Goal: Use online tool/utility: Utilize a website feature to perform a specific function

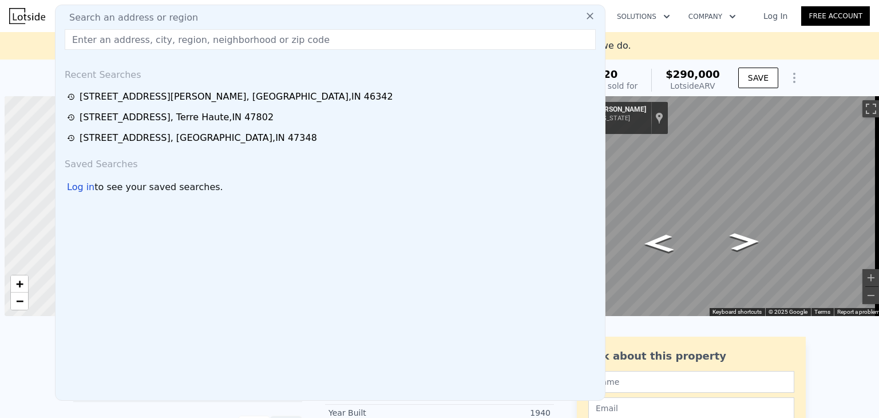
scroll to position [0, 5]
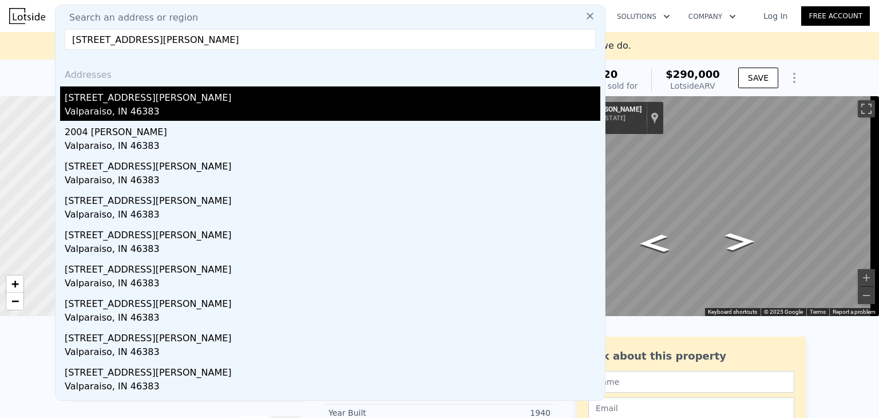
type input "[STREET_ADDRESS][PERSON_NAME]"
click at [98, 109] on div "Valparaiso, IN 46383" at bounding box center [333, 113] width 536 height 16
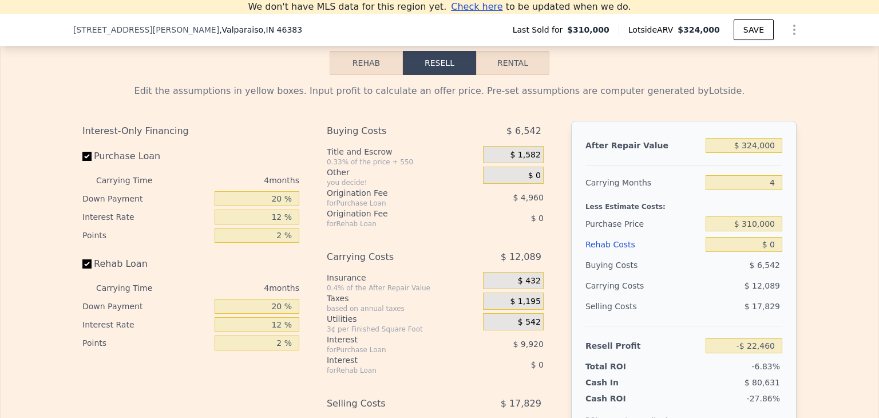
scroll to position [1626, 0]
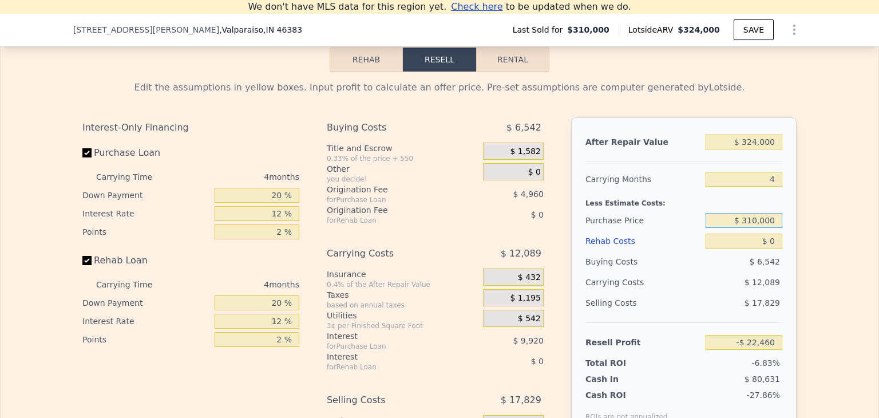
click at [775, 228] on input "$ 310,000" at bounding box center [744, 220] width 77 height 15
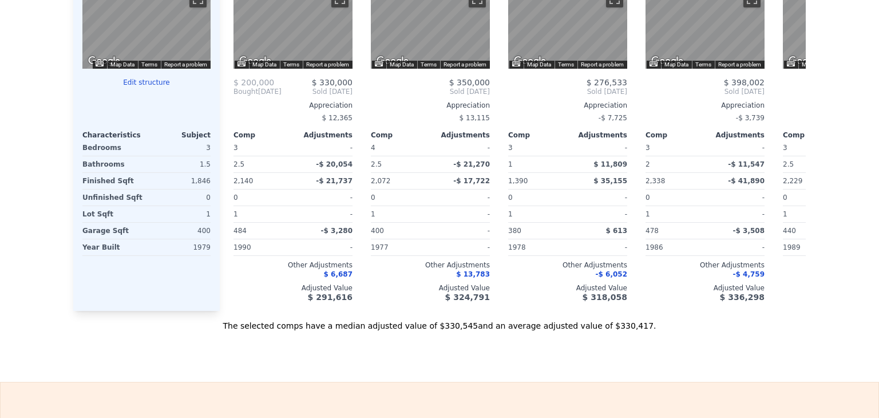
scroll to position [0, 0]
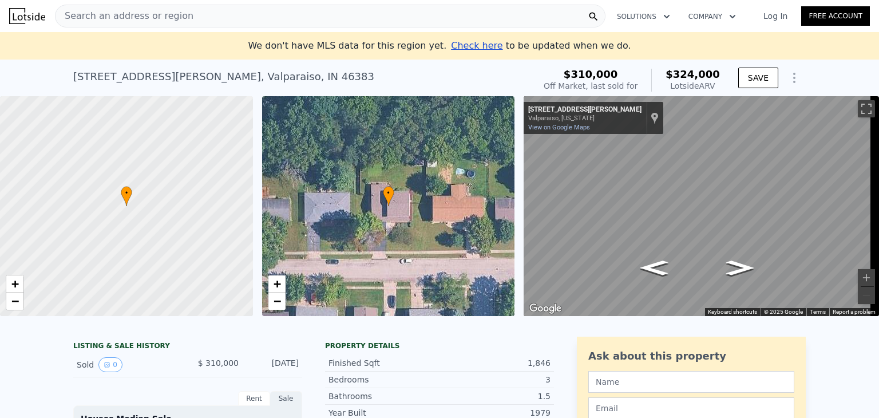
click at [110, 12] on span "Search an address or region" at bounding box center [125, 16] width 138 height 14
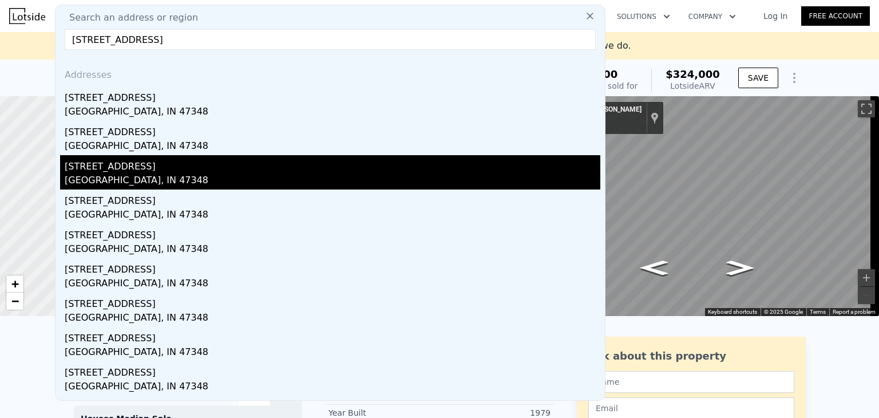
type input "[STREET_ADDRESS]"
click at [113, 171] on div "[STREET_ADDRESS]" at bounding box center [333, 164] width 536 height 18
type input "3"
type input "2"
type input "2.5"
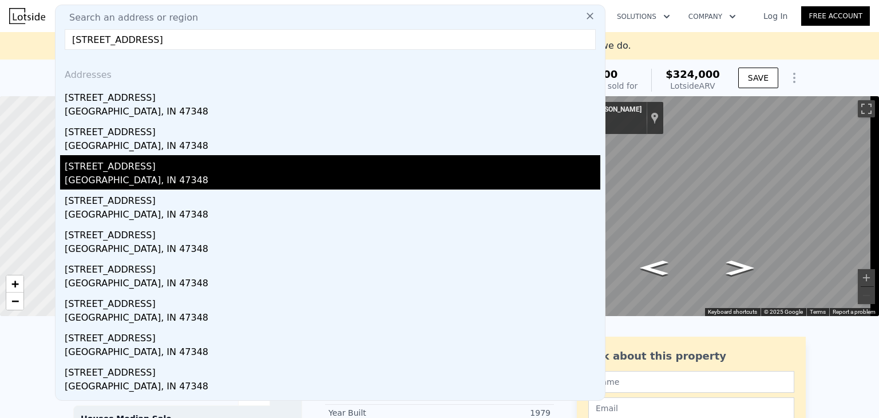
type input "1612"
type input "2361"
type input "35109"
type input "99143"
type input "$ 385,000"
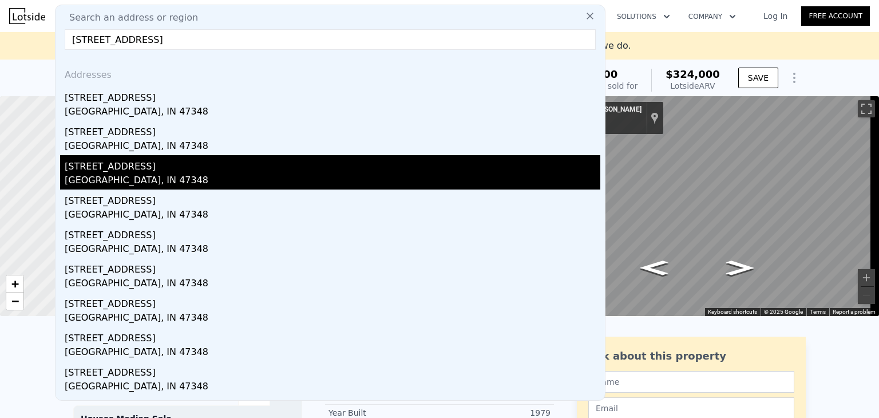
type input "5"
type input "$ 181,805"
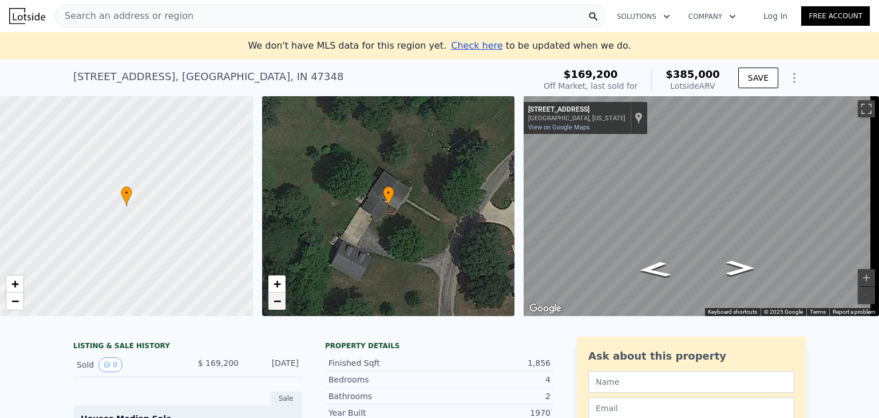
click at [271, 302] on link "−" at bounding box center [276, 301] width 17 height 17
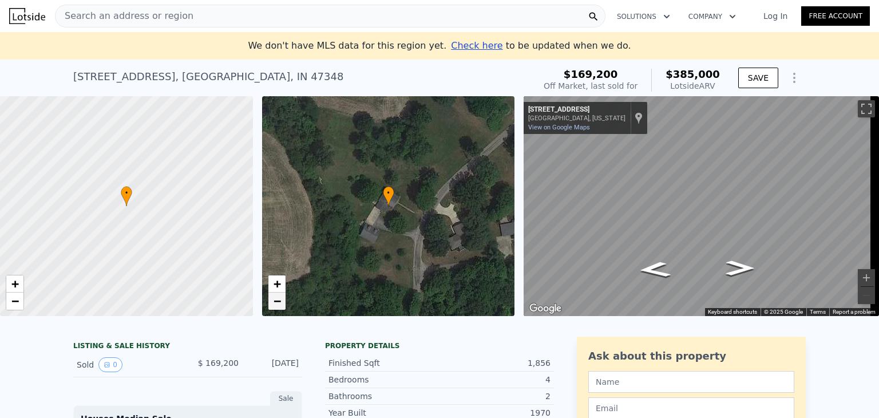
click at [275, 306] on span "−" at bounding box center [276, 301] width 7 height 14
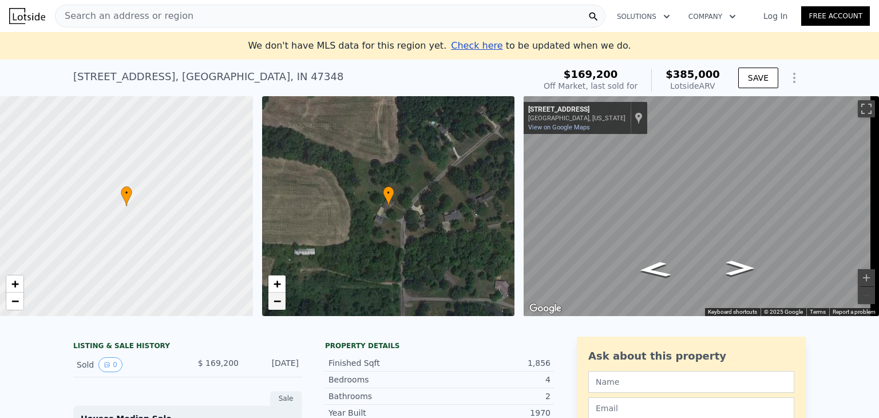
click at [275, 306] on span "−" at bounding box center [276, 301] width 7 height 14
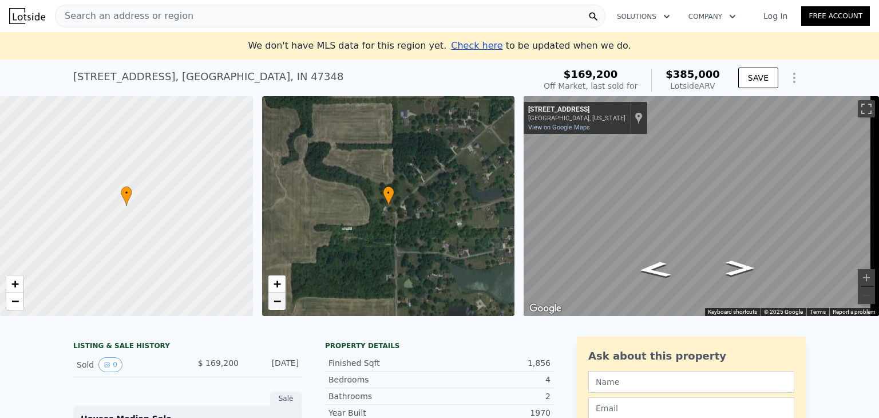
click at [275, 306] on span "−" at bounding box center [276, 301] width 7 height 14
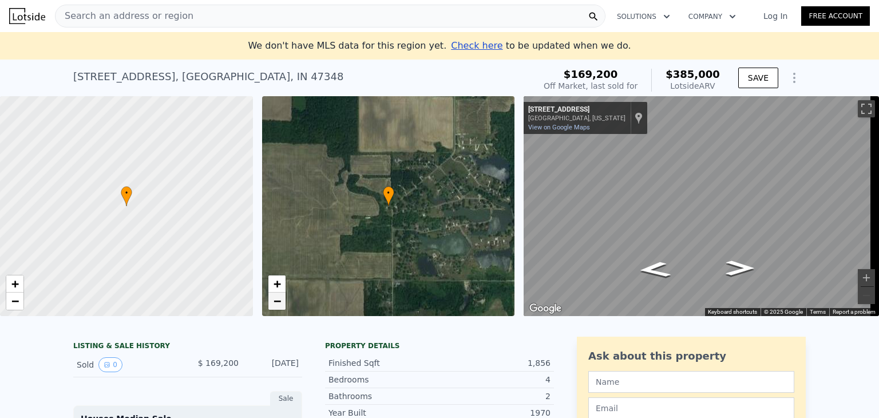
click at [275, 306] on span "−" at bounding box center [276, 301] width 7 height 14
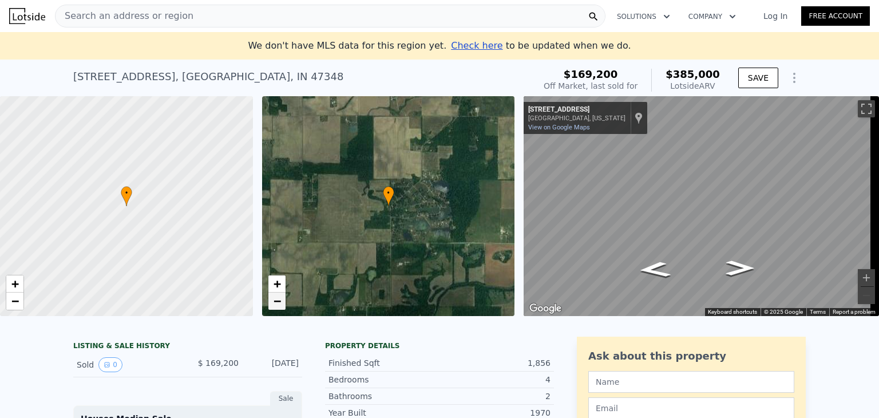
click at [275, 306] on span "−" at bounding box center [276, 301] width 7 height 14
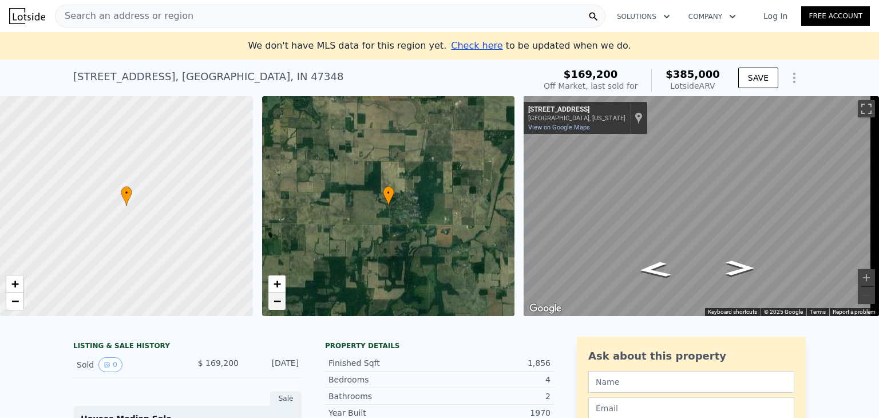
click at [275, 305] on span "−" at bounding box center [276, 301] width 7 height 14
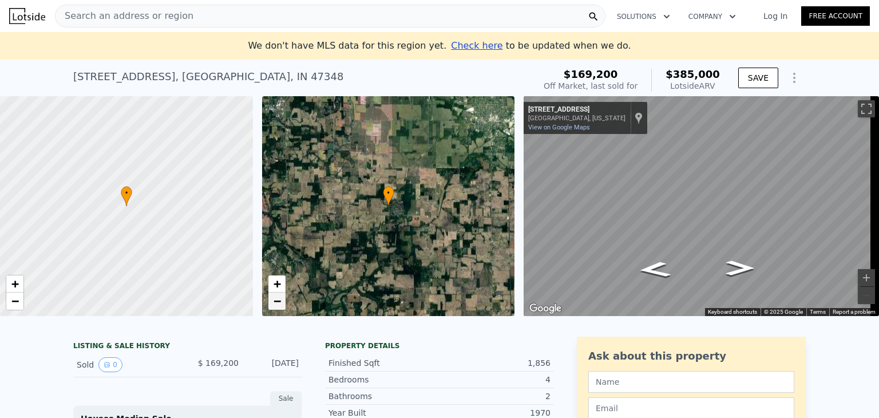
click at [275, 305] on span "−" at bounding box center [276, 301] width 7 height 14
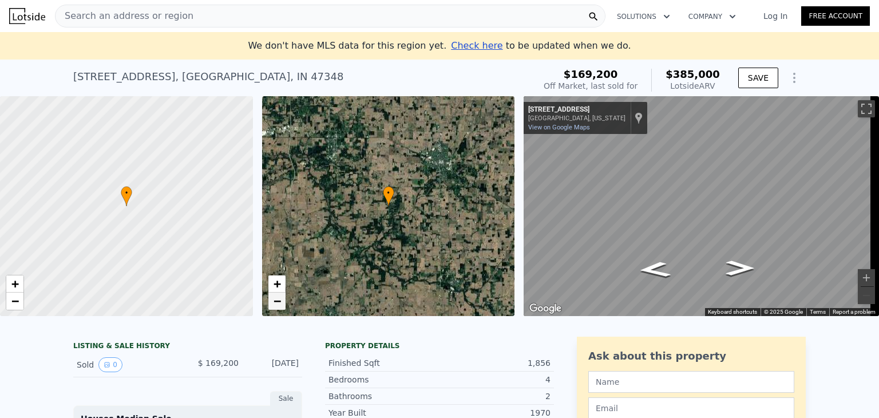
click at [275, 305] on span "−" at bounding box center [276, 301] width 7 height 14
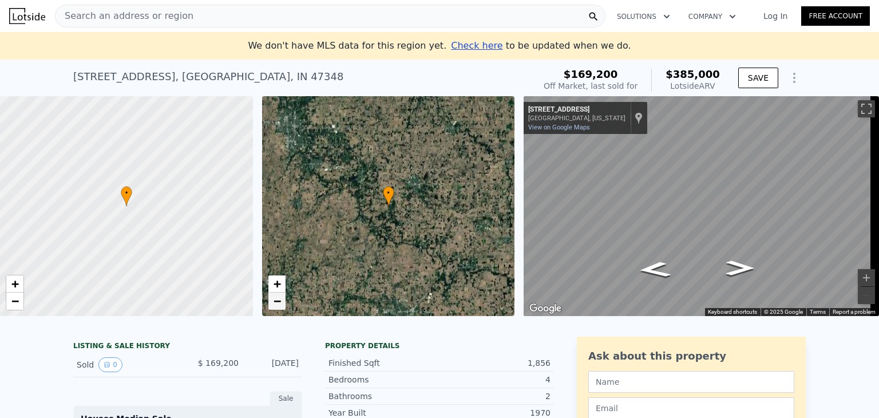
click at [275, 305] on span "−" at bounding box center [276, 301] width 7 height 14
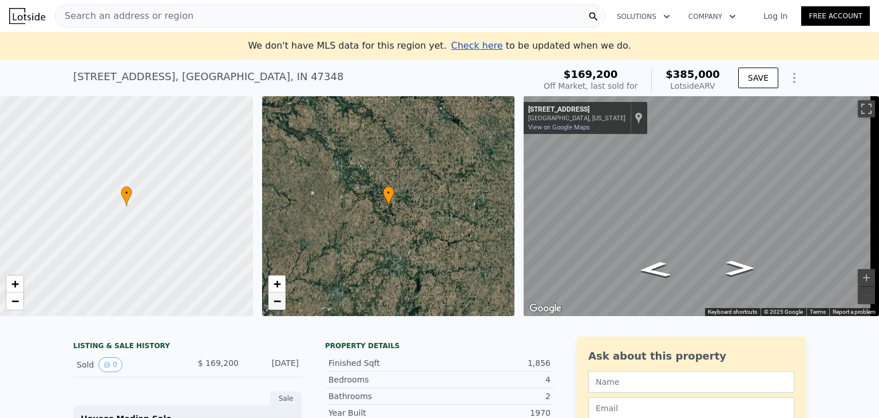
click at [275, 305] on span "−" at bounding box center [276, 301] width 7 height 14
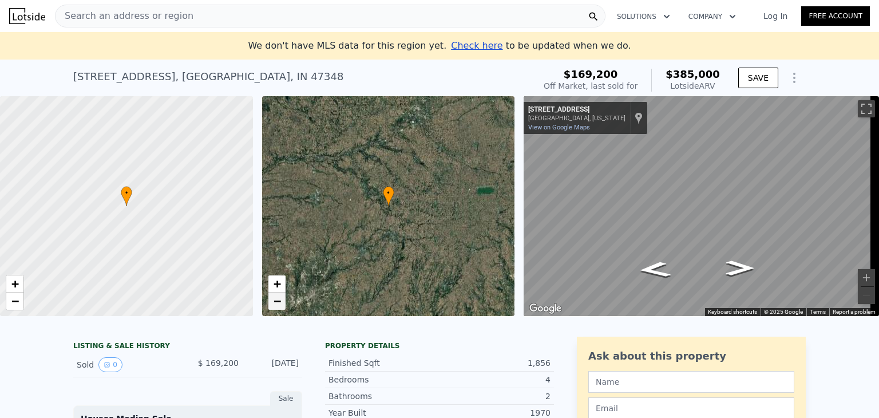
click at [275, 305] on span "−" at bounding box center [276, 301] width 7 height 14
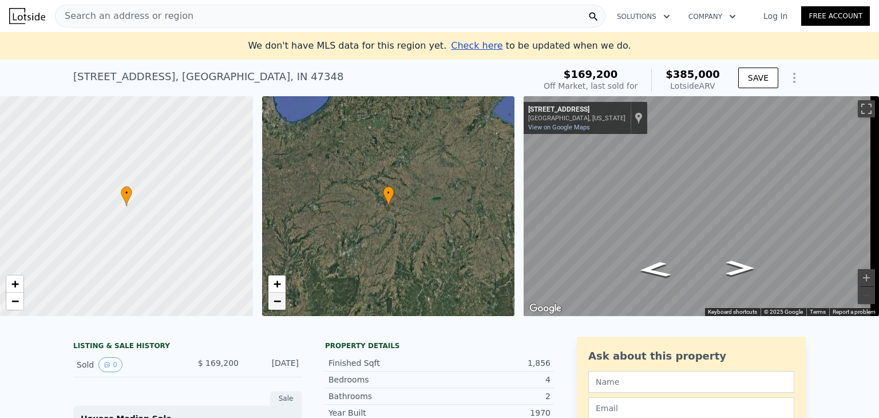
click at [275, 305] on span "−" at bounding box center [276, 301] width 7 height 14
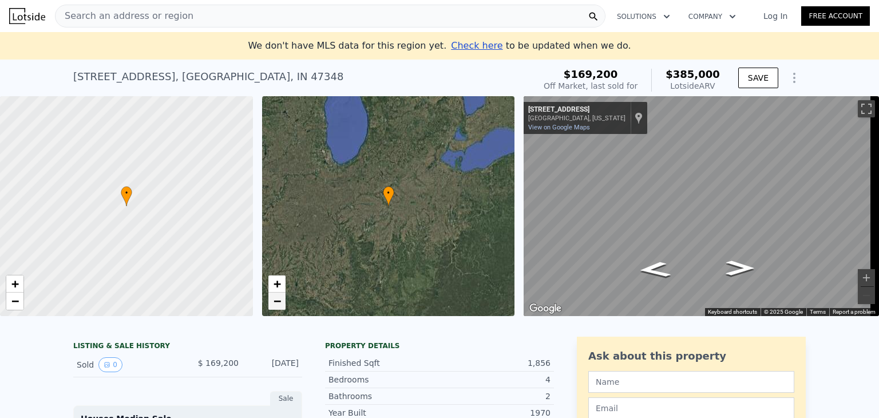
click at [275, 305] on span "−" at bounding box center [276, 301] width 7 height 14
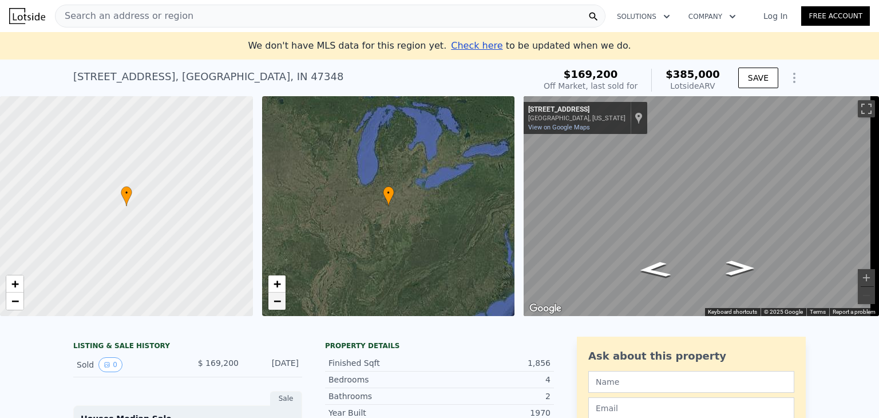
click at [275, 303] on span "−" at bounding box center [276, 301] width 7 height 14
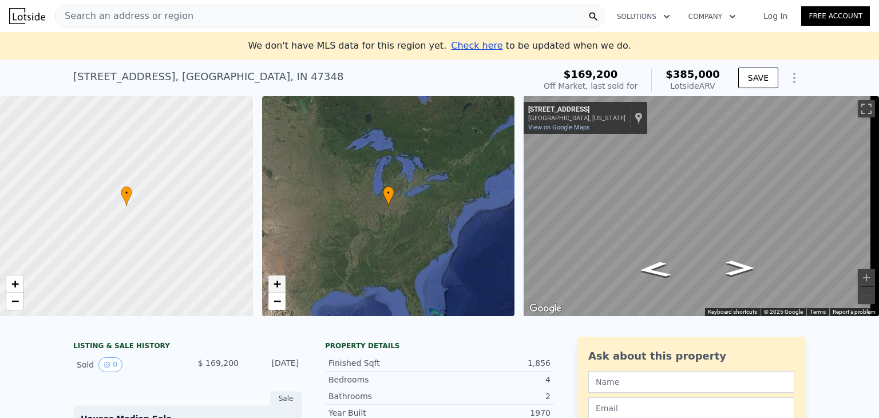
click at [279, 285] on span "+" at bounding box center [276, 283] width 7 height 14
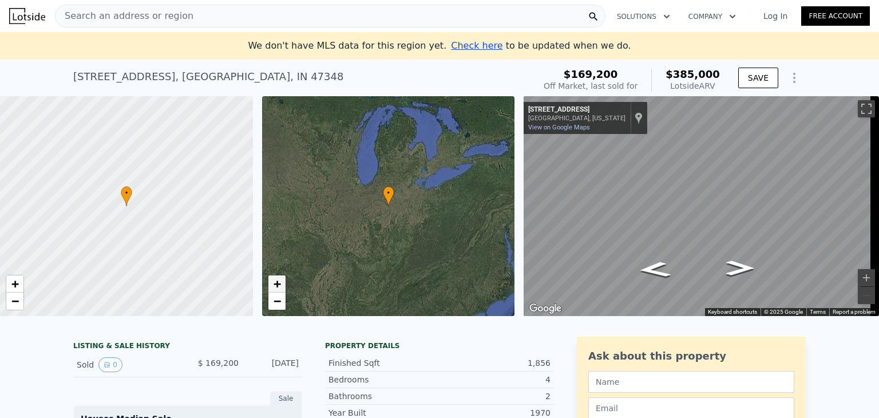
click at [279, 285] on span "+" at bounding box center [276, 283] width 7 height 14
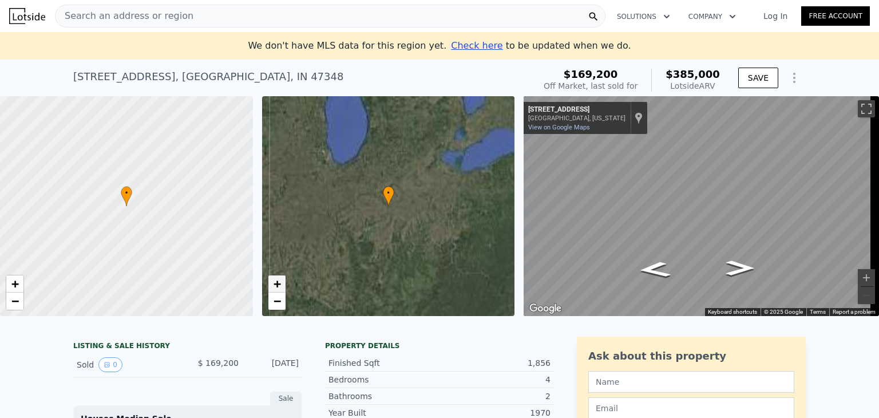
click at [279, 285] on span "+" at bounding box center [276, 283] width 7 height 14
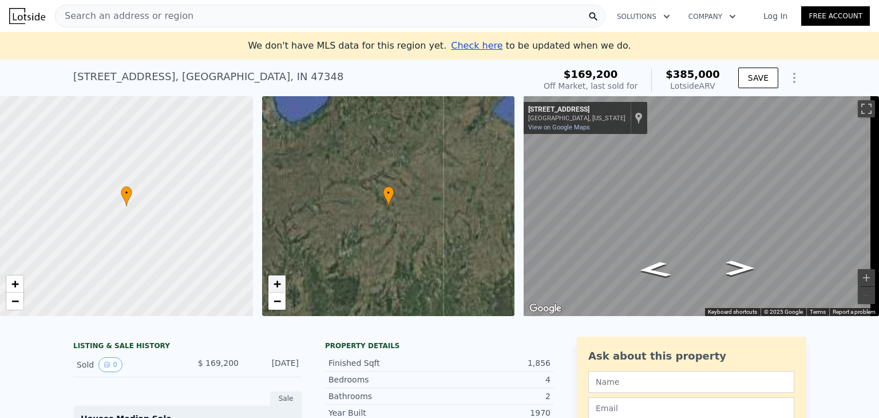
click at [279, 285] on span "+" at bounding box center [276, 283] width 7 height 14
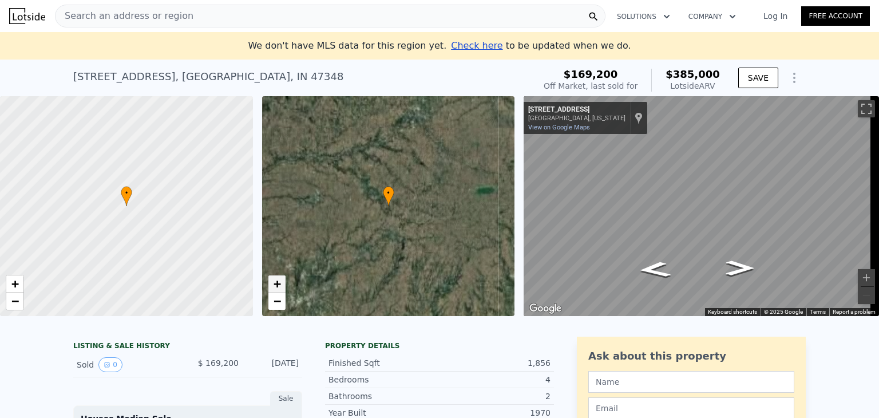
click at [279, 285] on span "+" at bounding box center [276, 283] width 7 height 14
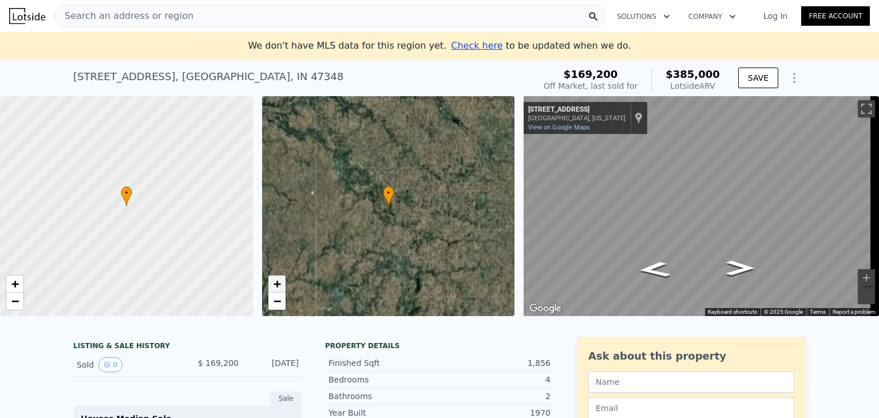
click at [279, 285] on span "+" at bounding box center [276, 283] width 7 height 14
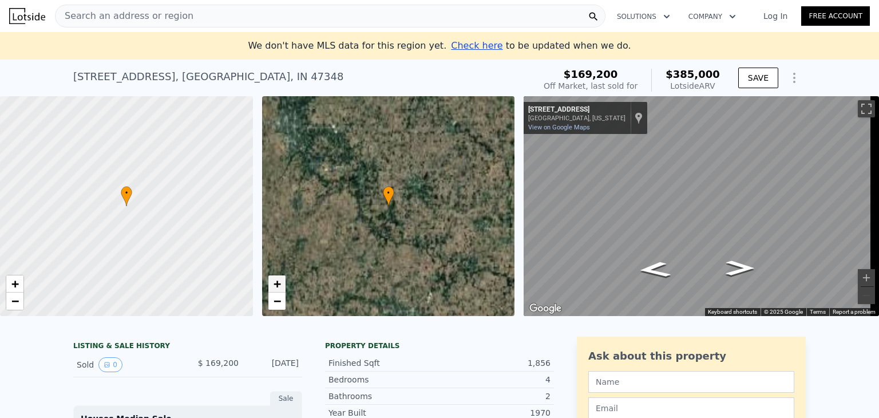
click at [279, 285] on span "+" at bounding box center [276, 283] width 7 height 14
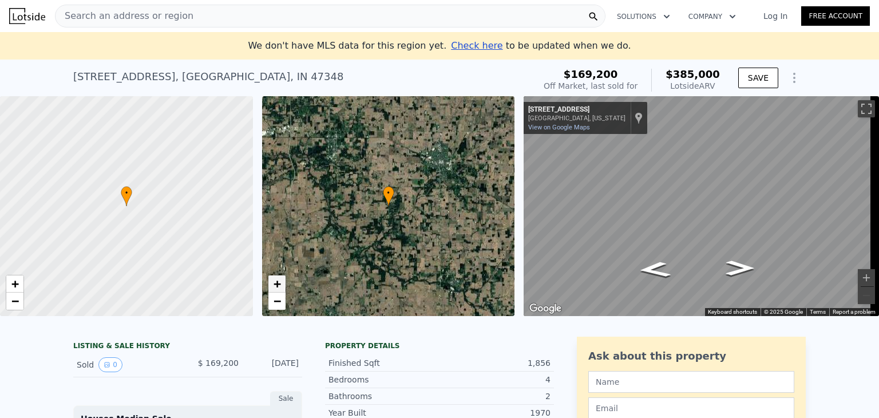
click at [279, 285] on span "+" at bounding box center [276, 283] width 7 height 14
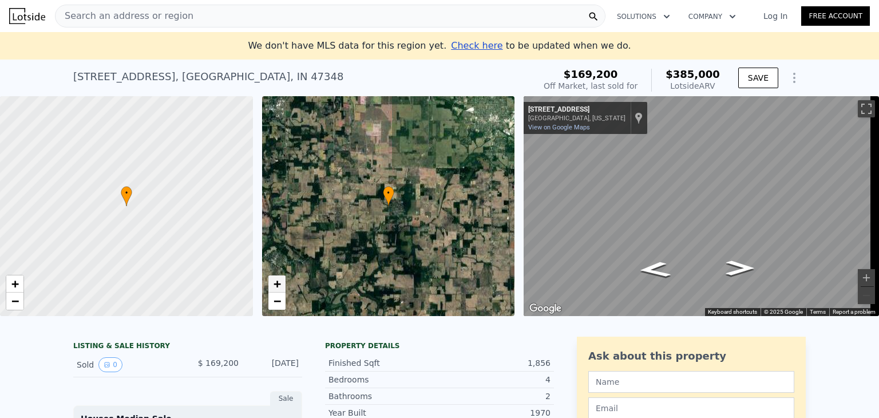
click at [279, 285] on span "+" at bounding box center [276, 283] width 7 height 14
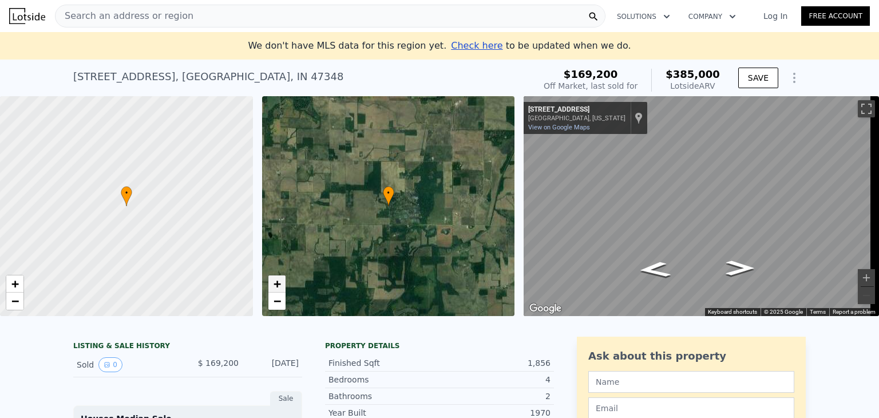
click at [279, 285] on span "+" at bounding box center [276, 283] width 7 height 14
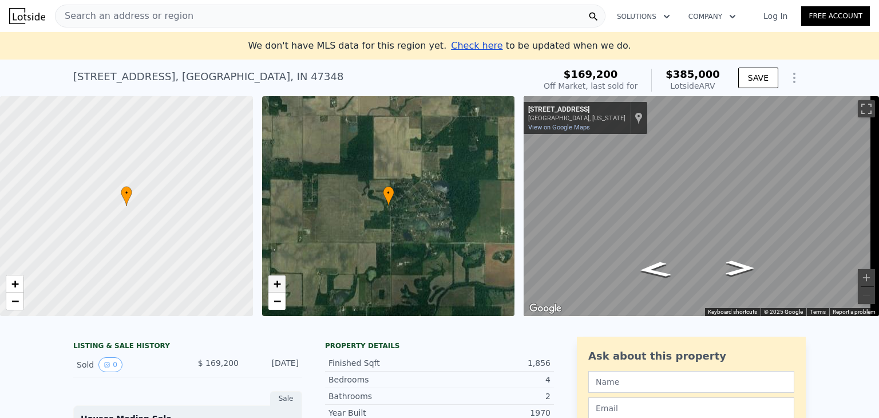
click at [279, 285] on span "+" at bounding box center [276, 283] width 7 height 14
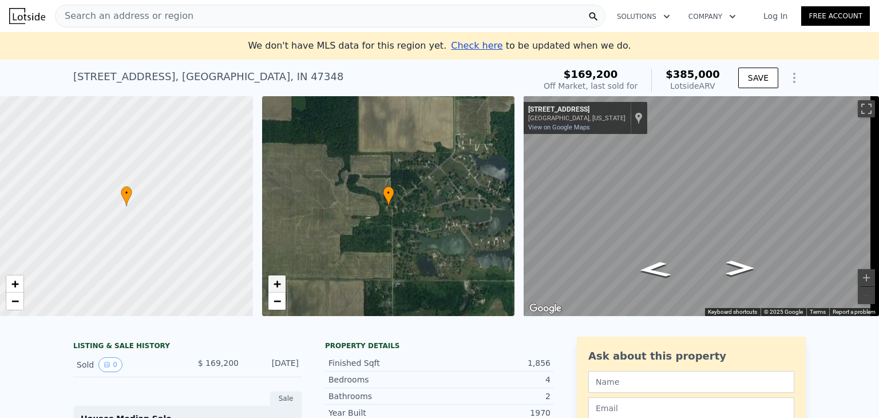
click at [279, 285] on span "+" at bounding box center [276, 283] width 7 height 14
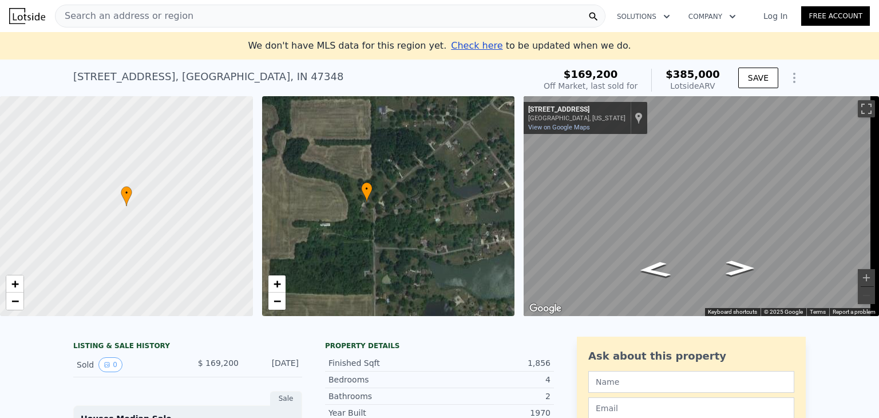
drag, startPoint x: 351, startPoint y: 254, endPoint x: 302, endPoint y: 241, distance: 50.4
click at [302, 241] on div "• + −" at bounding box center [388, 206] width 253 height 220
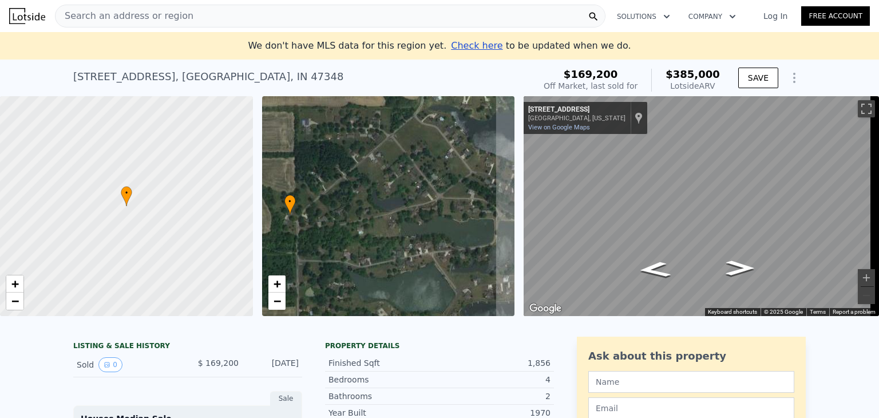
drag, startPoint x: 429, startPoint y: 238, endPoint x: 379, endPoint y: 260, distance: 54.3
click at [379, 260] on div "• + −" at bounding box center [388, 206] width 253 height 220
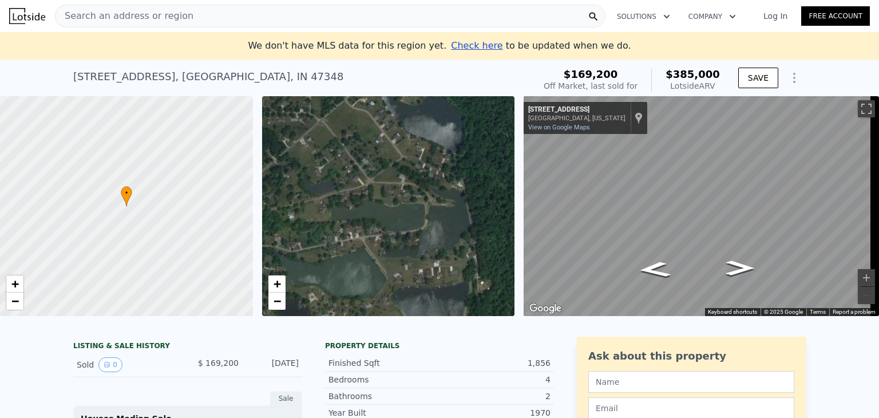
drag, startPoint x: 453, startPoint y: 229, endPoint x: 384, endPoint y: 214, distance: 71.0
click at [384, 214] on div "• + −" at bounding box center [388, 206] width 253 height 220
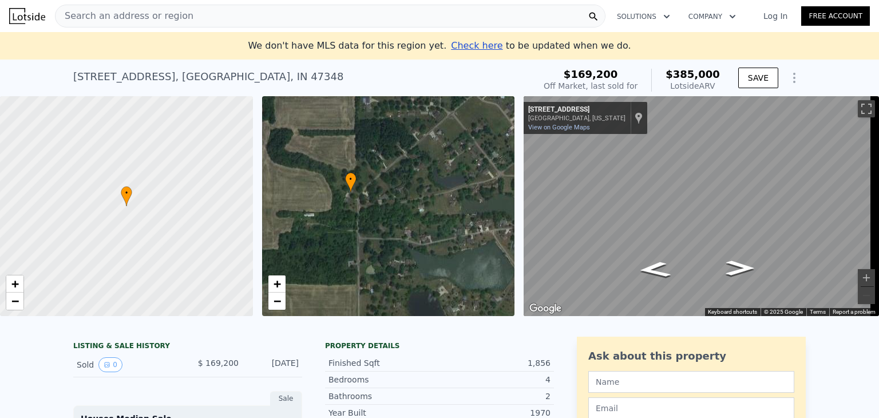
drag, startPoint x: 337, startPoint y: 228, endPoint x: 467, endPoint y: 221, distance: 130.1
click at [467, 221] on div "• + −" at bounding box center [388, 206] width 253 height 220
click at [279, 283] on span "+" at bounding box center [276, 283] width 7 height 14
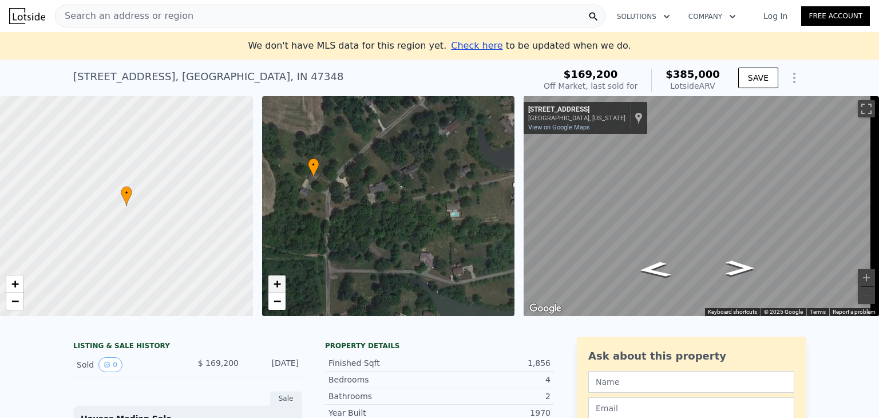
click at [279, 283] on span "+" at bounding box center [276, 283] width 7 height 14
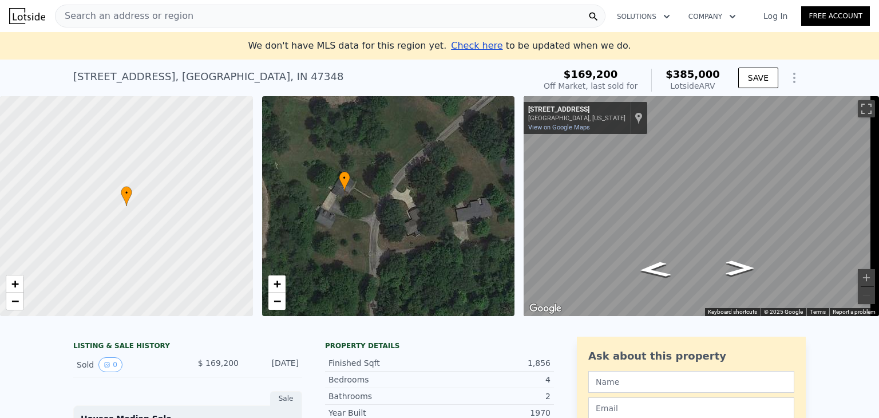
drag, startPoint x: 319, startPoint y: 223, endPoint x: 426, endPoint y: 264, distance: 114.0
click at [426, 264] on div "• + −" at bounding box center [388, 206] width 253 height 220
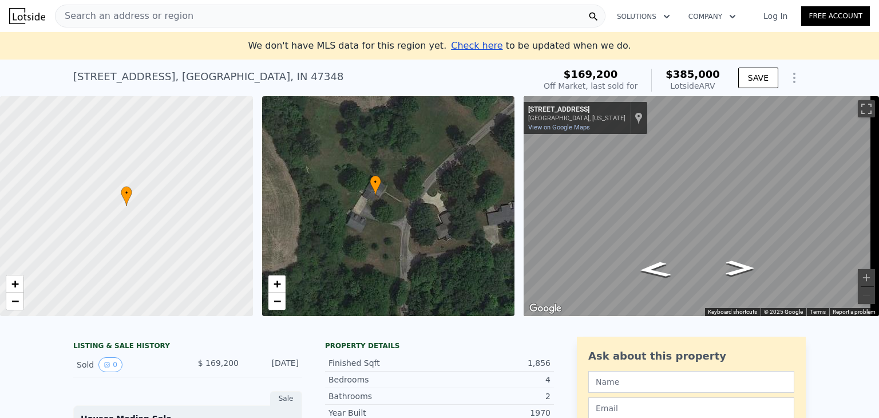
drag, startPoint x: 410, startPoint y: 257, endPoint x: 441, endPoint y: 261, distance: 31.2
click at [441, 261] on div "• + −" at bounding box center [388, 206] width 253 height 220
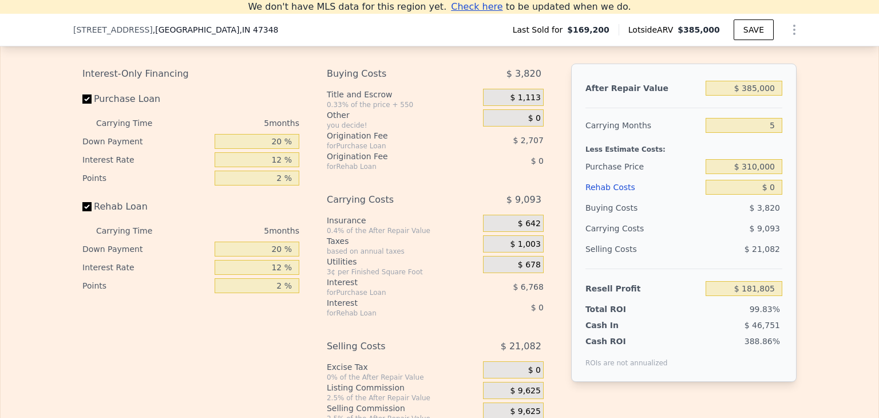
scroll to position [1676, 0]
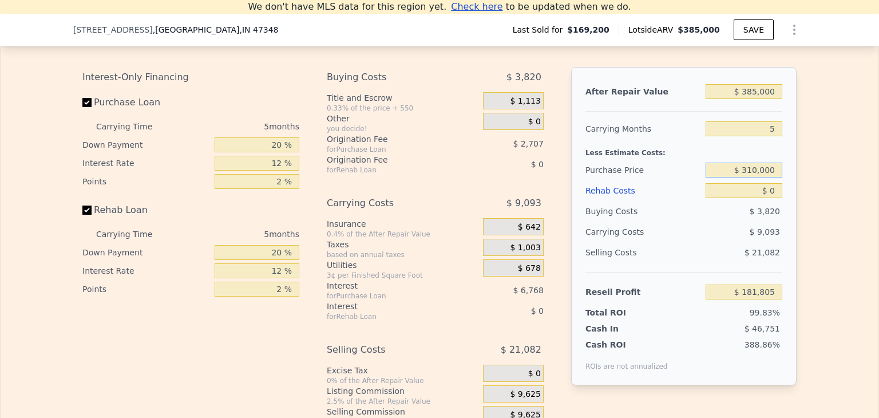
click at [749, 176] on input "$ 310,000" at bounding box center [744, 170] width 77 height 15
type input "$ 135,000"
type input "$ 218,035"
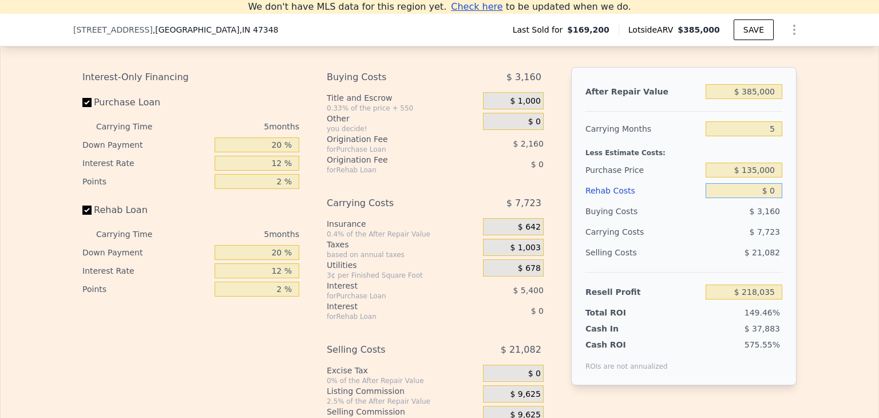
type input "$ 7"
type input "$ 218,028"
type input "$ 70"
type input "$ 217,959"
type input "$ 700"
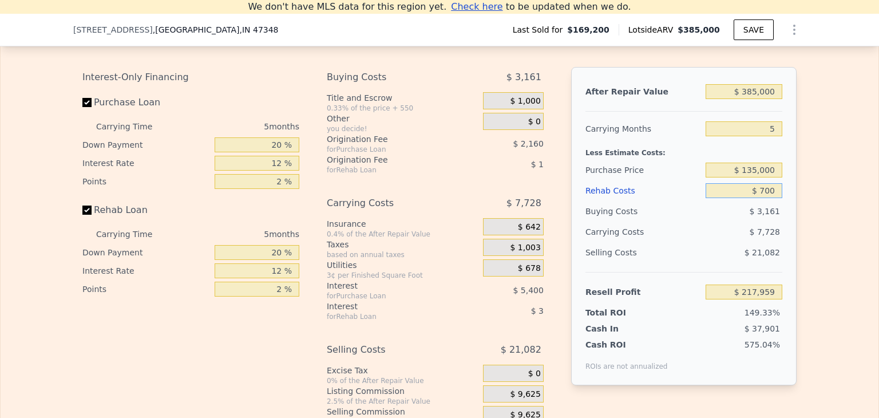
type input "$ 217,294"
type input "$ 7,000"
type input "$ 210,643"
type input "$ 70,000"
type input "$ 144,115"
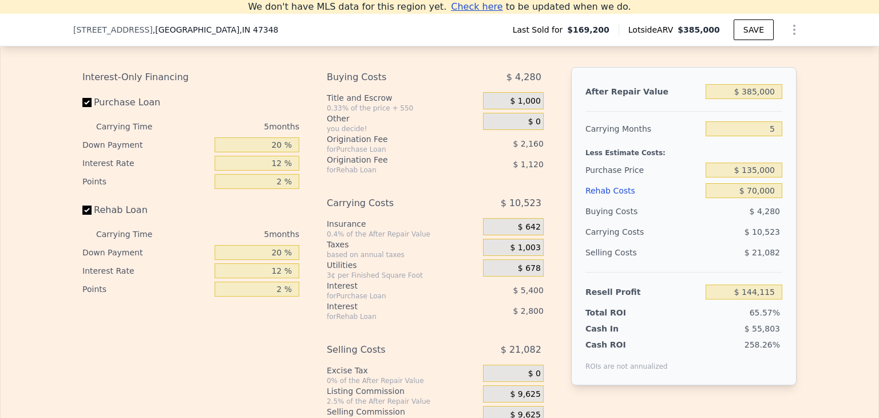
click at [671, 134] on div "Carrying Months" at bounding box center [644, 128] width 116 height 21
type input "$ 0"
type input "$ 181,805"
click at [754, 97] on input "$ 385,000" at bounding box center [744, 91] width 77 height 15
type input "$ 38,000"
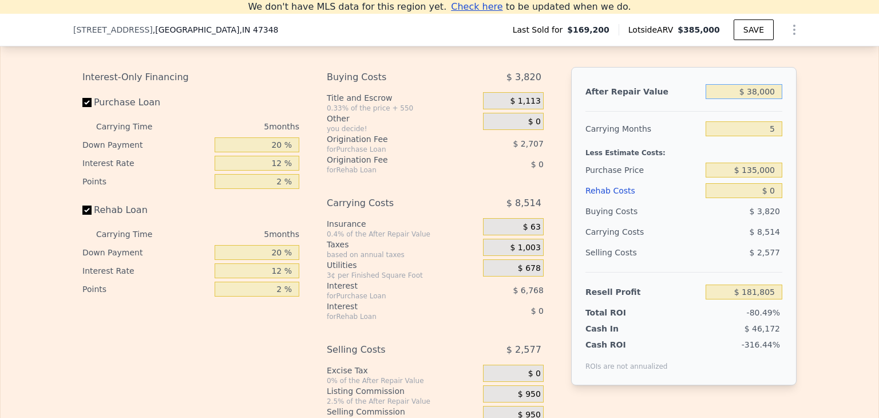
type input "-$ 146,111"
type input "$ 3,000"
type input "-$ 179,186"
type input "$ 30,000"
type input "-$ 153,671"
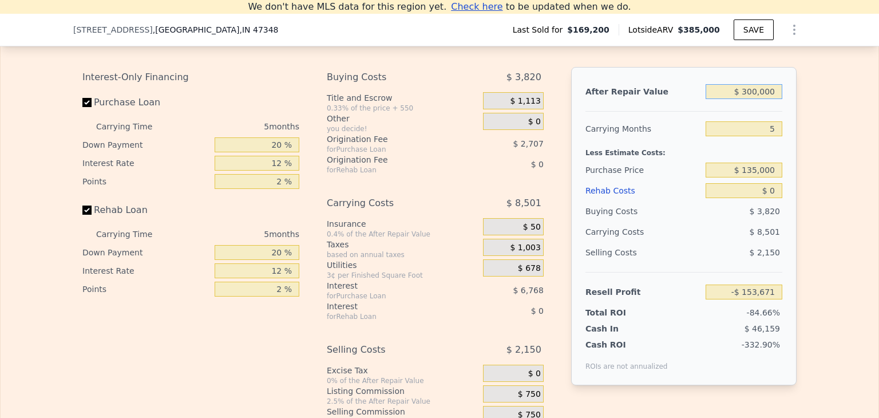
type input "$ 3,000,000"
type input "$ 2,652,989"
type input "$ 300,000"
type input "$ 101,480"
type input "$ 300,000"
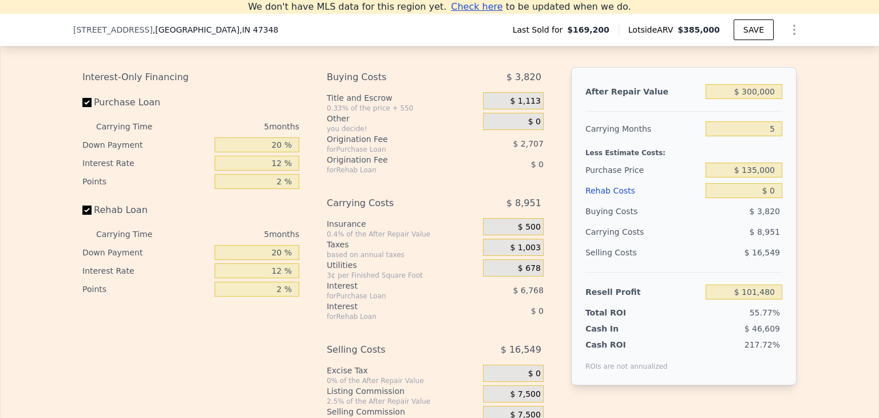
click at [761, 155] on div "Less Estimate Costs:" at bounding box center [684, 149] width 197 height 21
click at [776, 198] on input "$ 0" at bounding box center [744, 190] width 77 height 15
type input "$ 7"
type input "$ 101,473"
type input "$ 70"
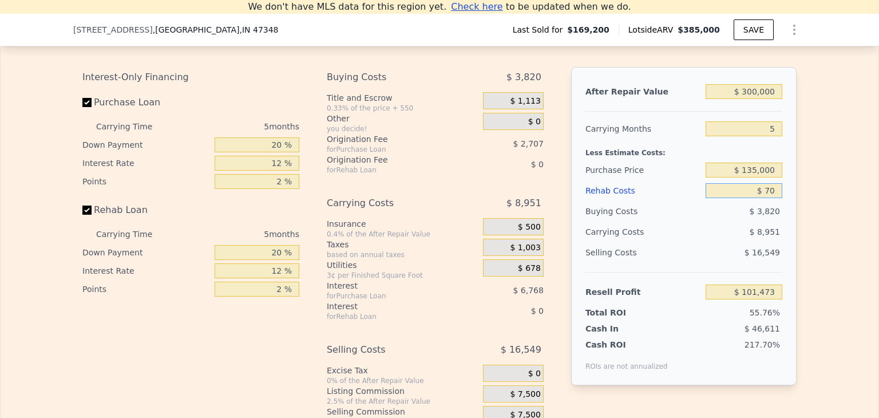
type input "$ 101,404"
type input "$ 700"
type input "$ 100,739"
type input "$ 7,000"
type input "$ 94,088"
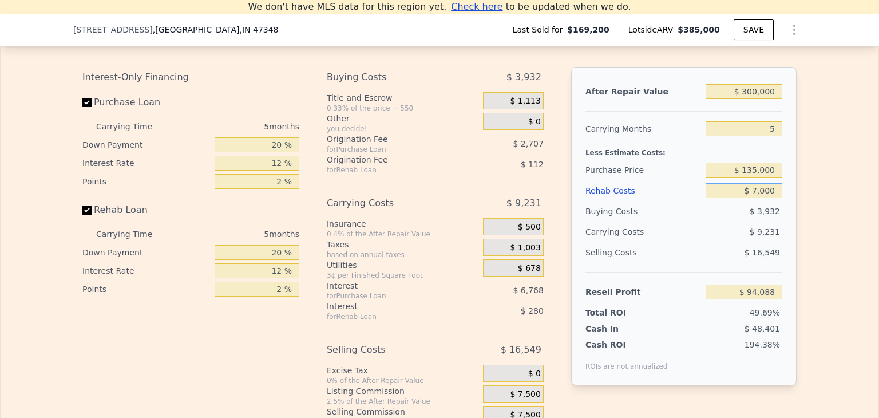
type input "$ 70,000"
type input "$ 27,560"
type input "$ 70,000"
click at [657, 112] on div at bounding box center [684, 107] width 197 height 10
type input "$ 385,000"
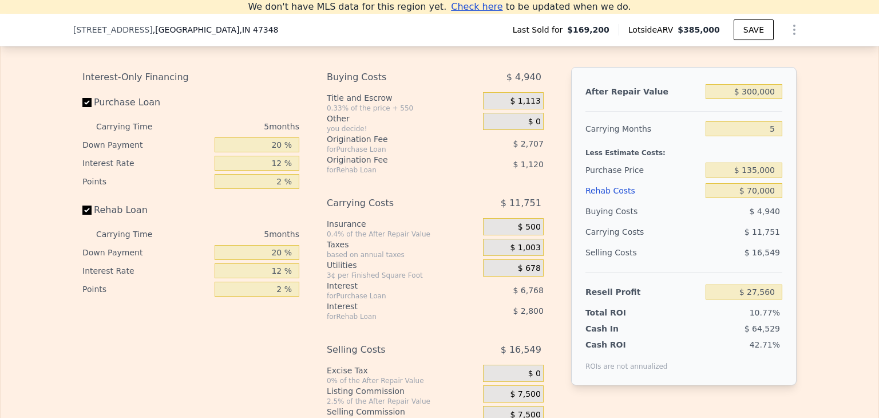
type input "$ 0"
type input "$ 181,805"
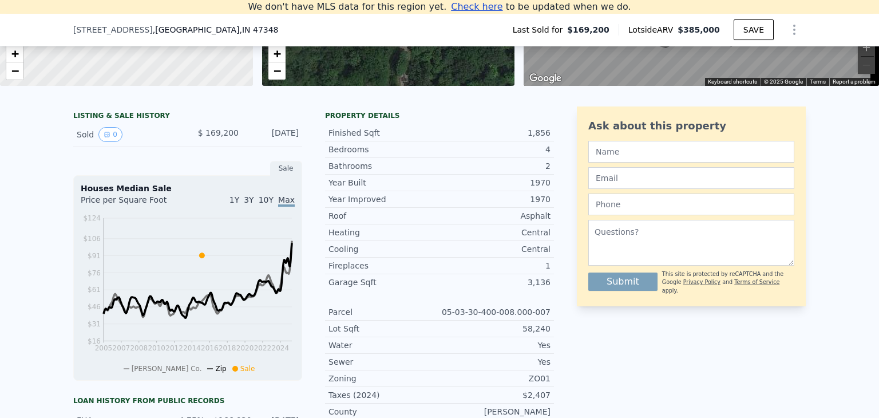
scroll to position [0, 0]
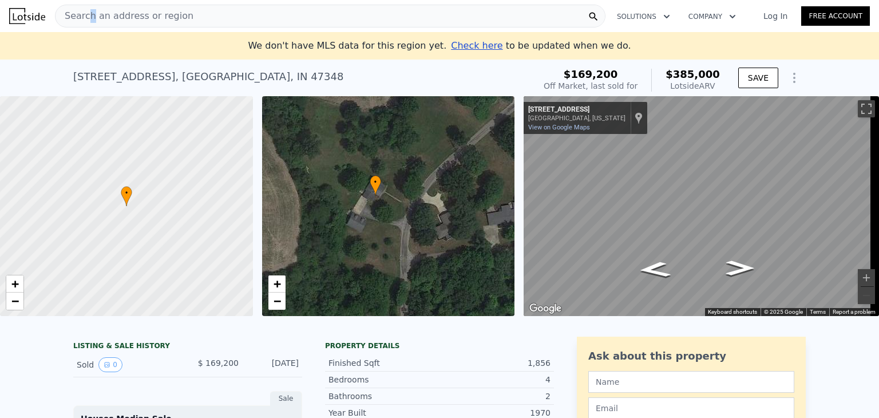
click at [89, 21] on span "Search an address or region" at bounding box center [125, 16] width 138 height 14
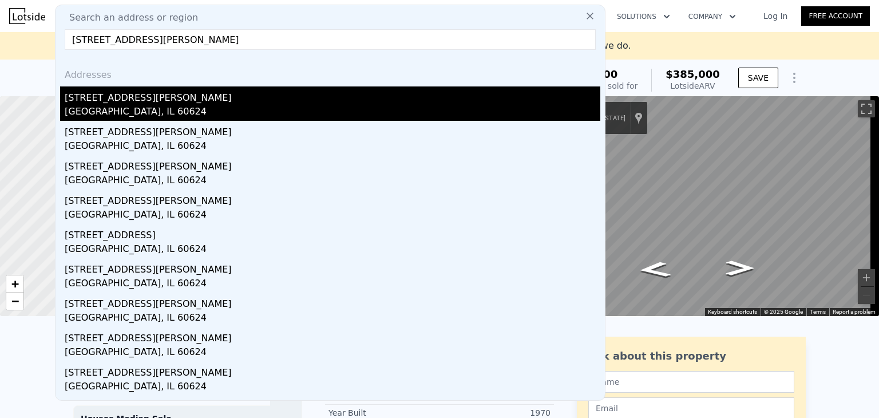
type input "[STREET_ADDRESS][PERSON_NAME]"
click at [114, 101] on div "[STREET_ADDRESS][PERSON_NAME]" at bounding box center [333, 95] width 536 height 18
